Goal: Task Accomplishment & Management: Manage account settings

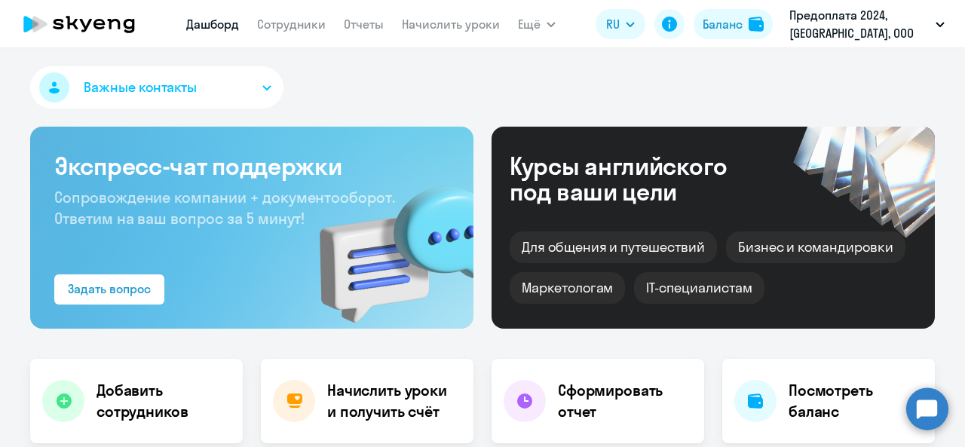
select select "30"
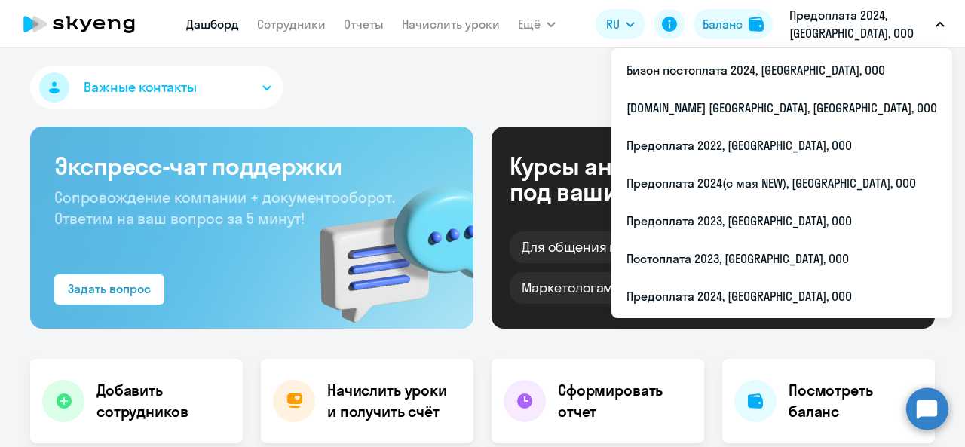
click at [827, 29] on p "Предоплата 2024, [GEOGRAPHIC_DATA], ООО" at bounding box center [859, 24] width 140 height 36
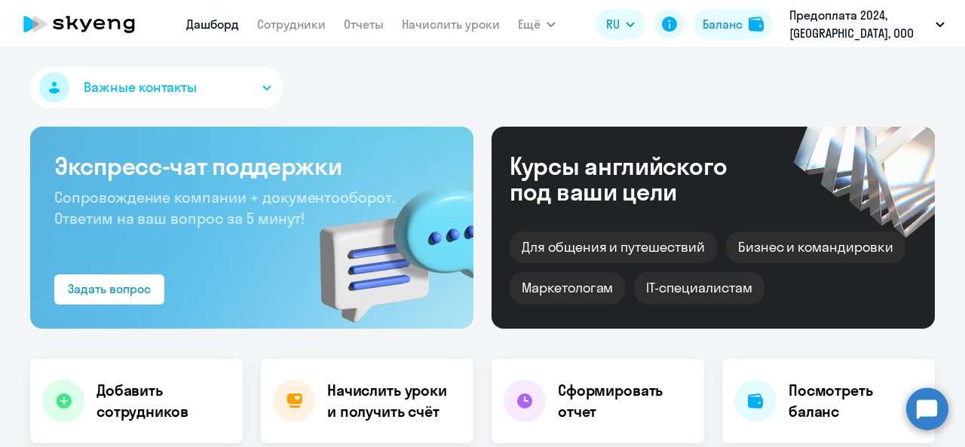
click at [827, 29] on p "Предоплата 2024, [GEOGRAPHIC_DATA], ООО" at bounding box center [859, 24] width 140 height 36
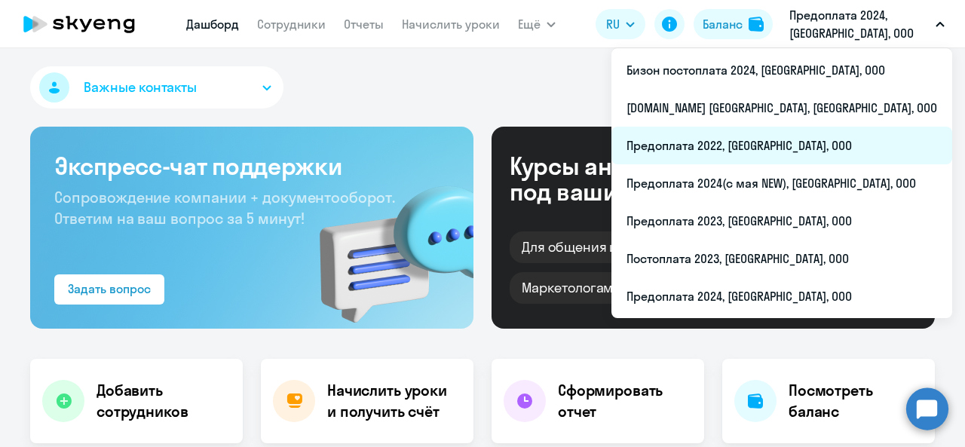
click at [768, 152] on li "Предоплата 2022, [GEOGRAPHIC_DATA], ООО" at bounding box center [781, 146] width 341 height 38
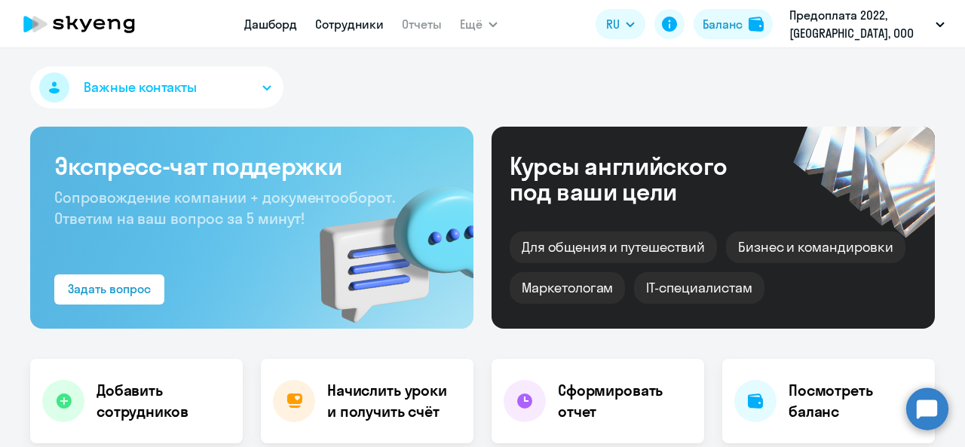
click at [345, 30] on link "Сотрудники" at bounding box center [349, 24] width 69 height 15
select select "30"
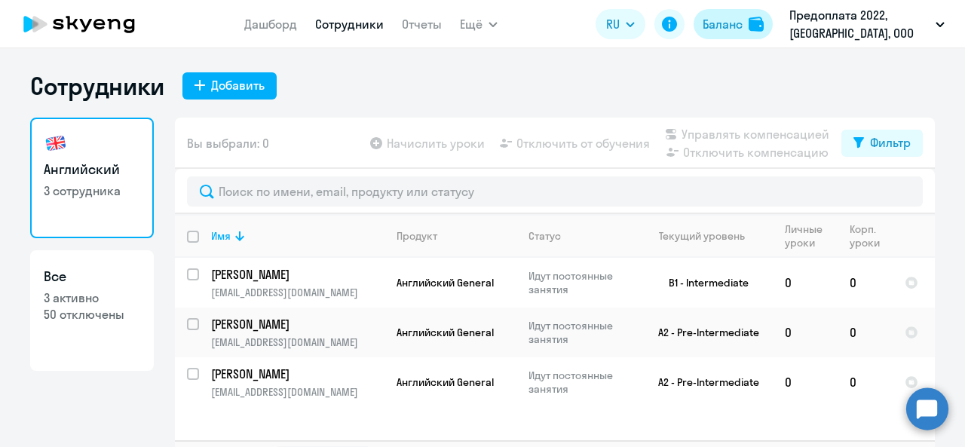
click at [733, 25] on div "Баланс" at bounding box center [723, 24] width 40 height 18
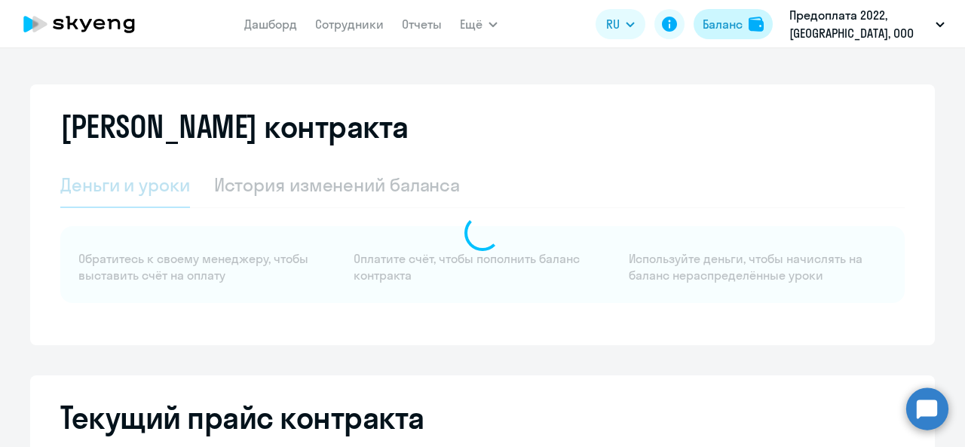
select select "english_adult_not_native_speaker"
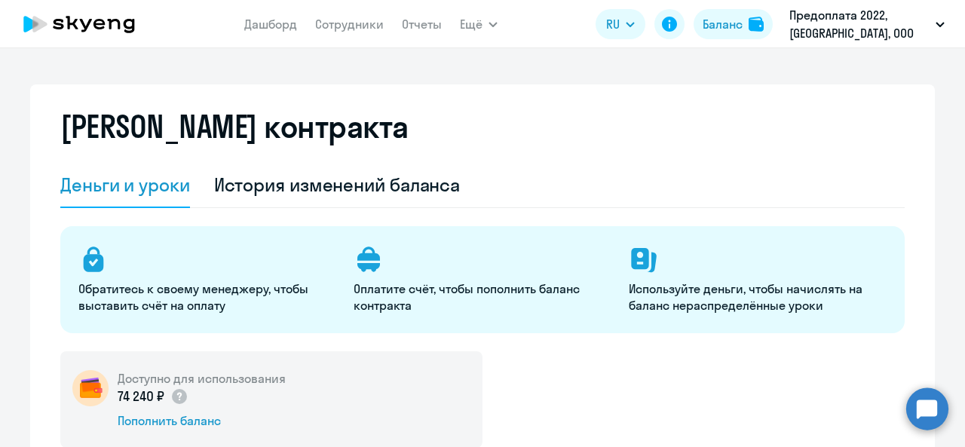
scroll to position [302, 0]
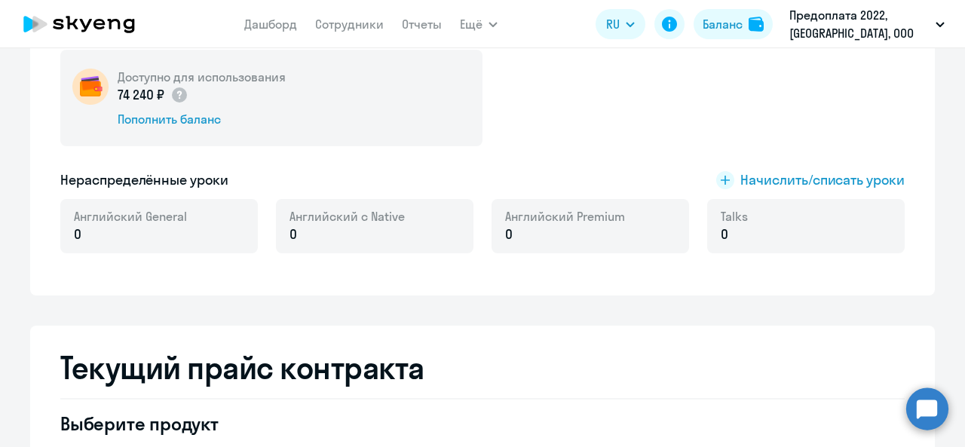
click at [673, 153] on div "Доступно для использования 74 240 ₽ Пополнить баланс Нераспределённые уроки Нач…" at bounding box center [482, 161] width 844 height 222
